Goal: Register for event/course

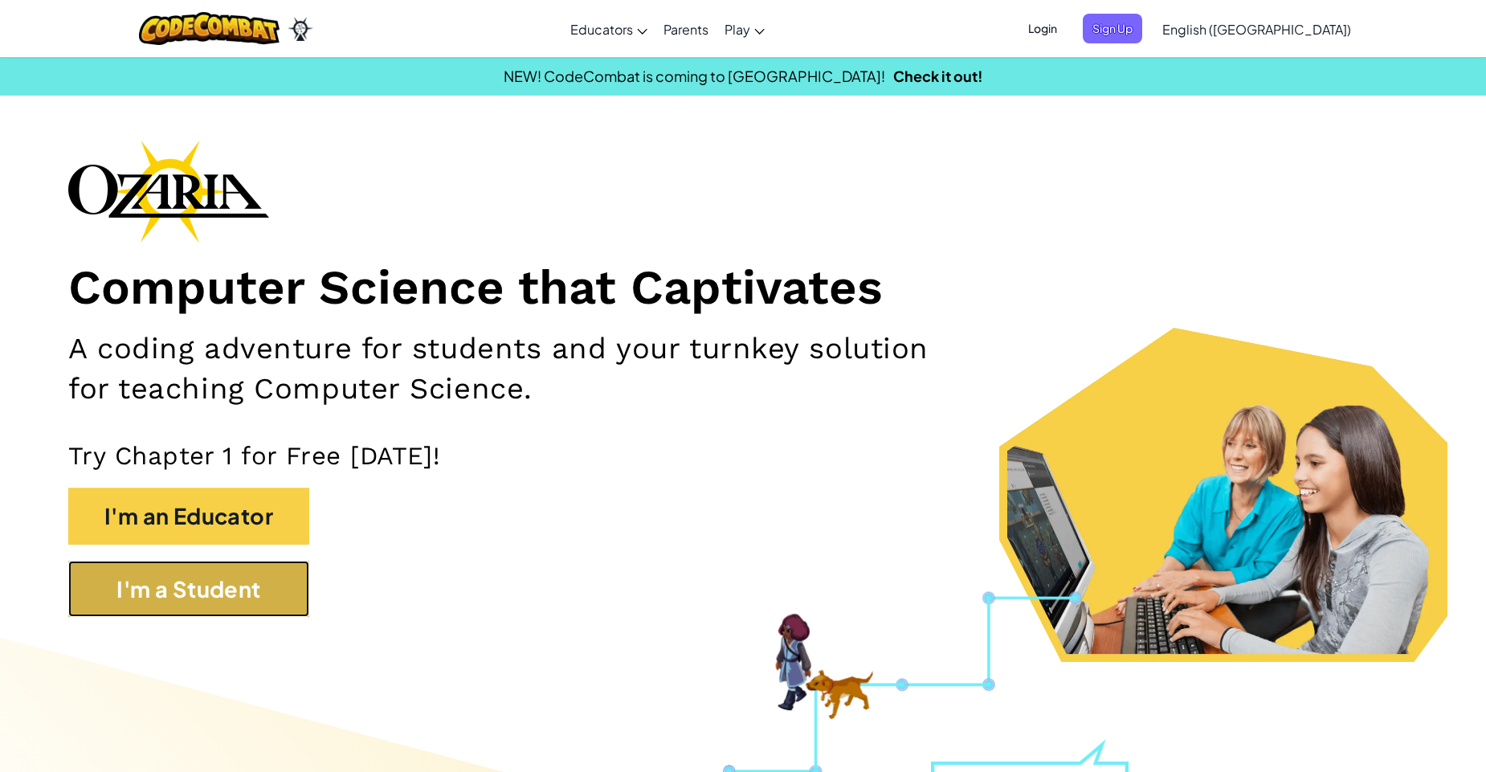
click at [291, 597] on button "I'm a Student" at bounding box center [188, 588] width 241 height 57
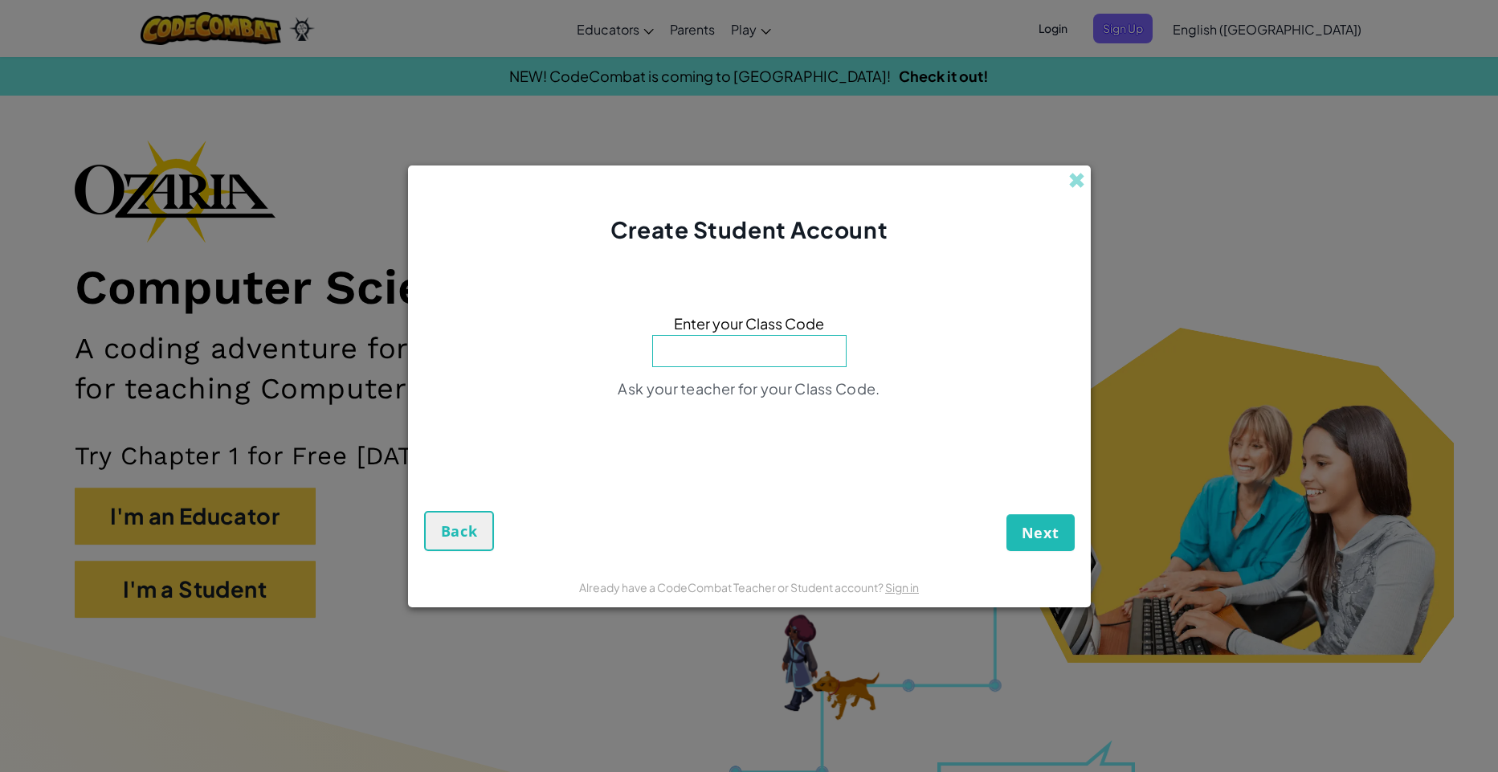
drag, startPoint x: 1205, startPoint y: 214, endPoint x: 1196, endPoint y: 161, distance: 53.6
click at [1205, 208] on div "Create Student Account Enter your Class Code Ask your teacher for your Class Co…" at bounding box center [749, 386] width 1498 height 772
click at [1074, 181] on span at bounding box center [1076, 180] width 17 height 17
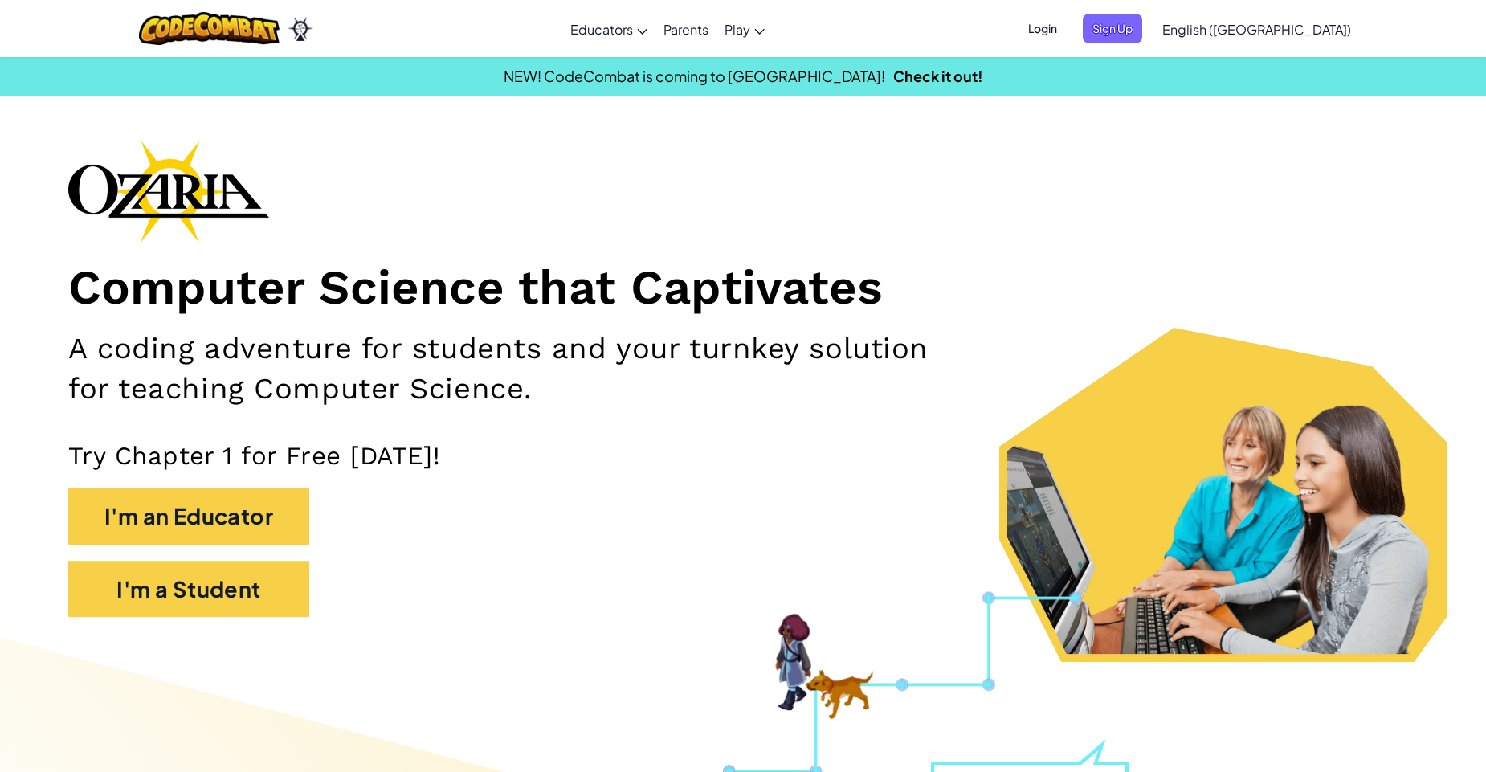
click at [1066, 21] on span "Login" at bounding box center [1042, 29] width 48 height 30
